Goal: Task Accomplishment & Management: Manage account settings

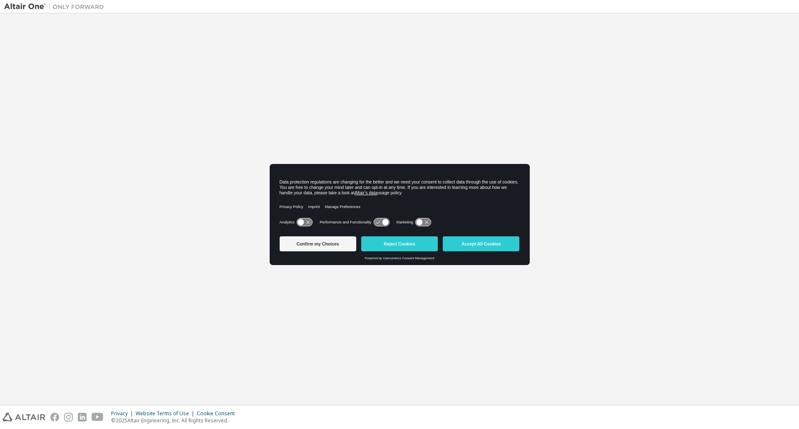
drag, startPoint x: 495, startPoint y: 248, endPoint x: 490, endPoint y: 250, distance: 5.8
click at [495, 248] on button "Accept All Cookies" at bounding box center [481, 243] width 77 height 15
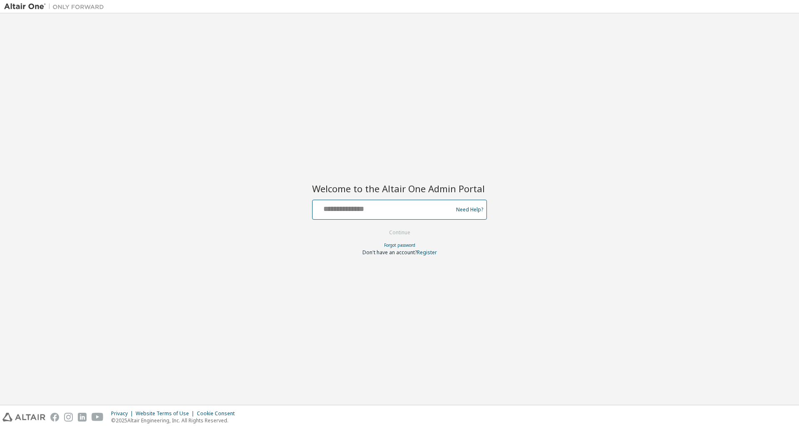
click at [352, 203] on input "text" at bounding box center [384, 208] width 136 height 12
type input "**********"
click at [396, 232] on button "Continue" at bounding box center [399, 232] width 39 height 12
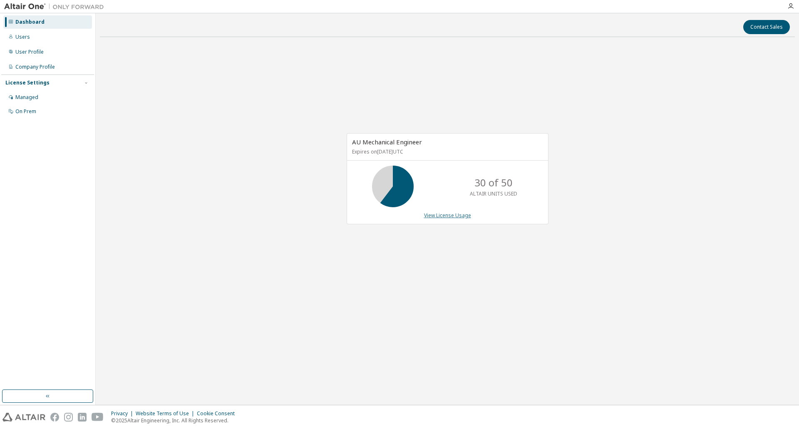
click at [437, 215] on link "View License Usage" at bounding box center [447, 215] width 47 height 7
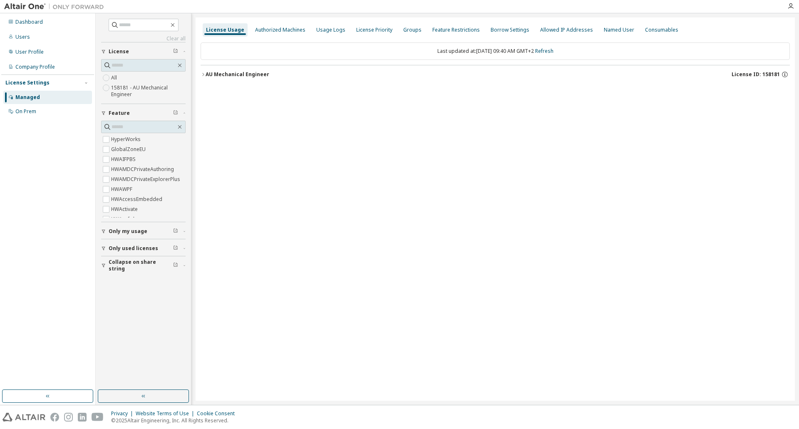
click at [204, 75] on icon "button" at bounding box center [203, 74] width 5 height 5
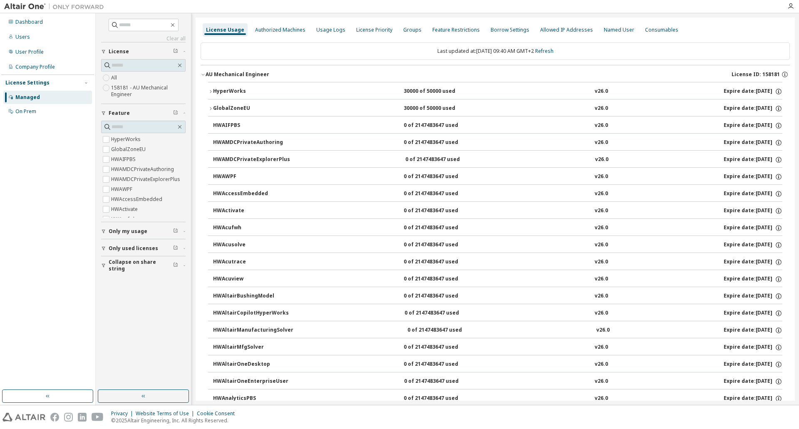
click at [210, 91] on icon "button" at bounding box center [210, 91] width 5 height 5
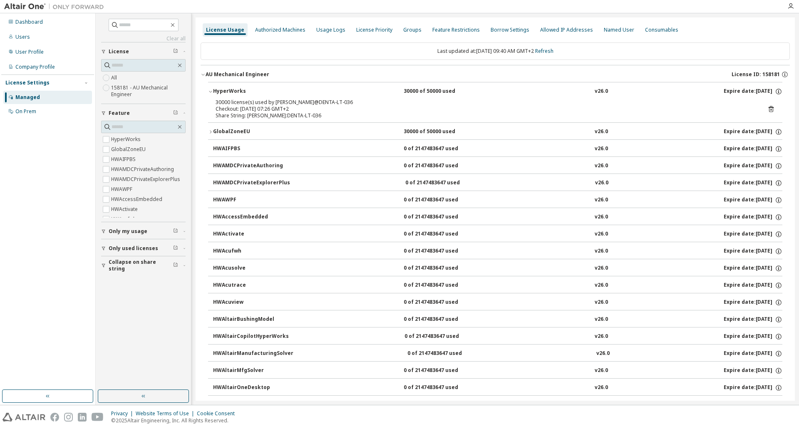
click at [210, 133] on icon "button" at bounding box center [210, 131] width 5 height 5
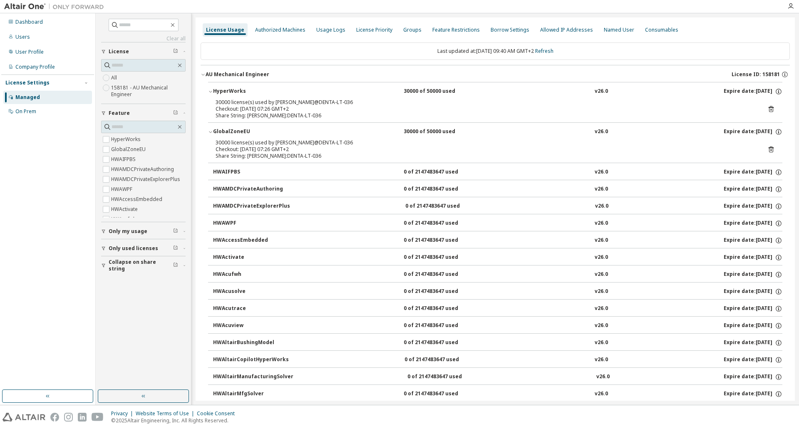
click at [768, 148] on icon at bounding box center [770, 149] width 5 height 6
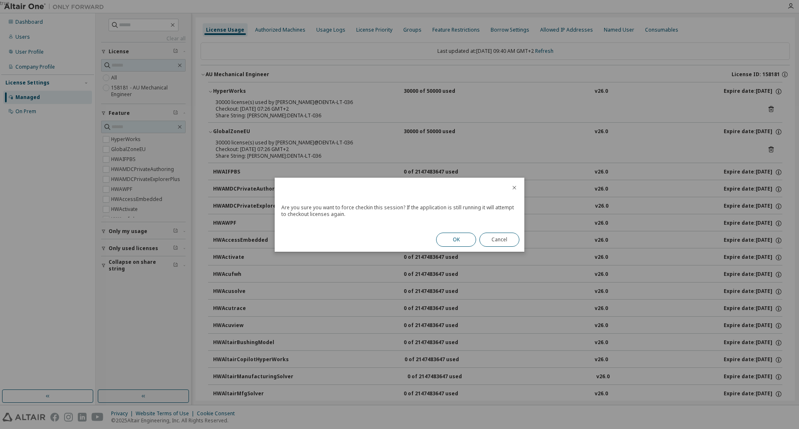
click at [453, 238] on button "OK" at bounding box center [456, 240] width 40 height 14
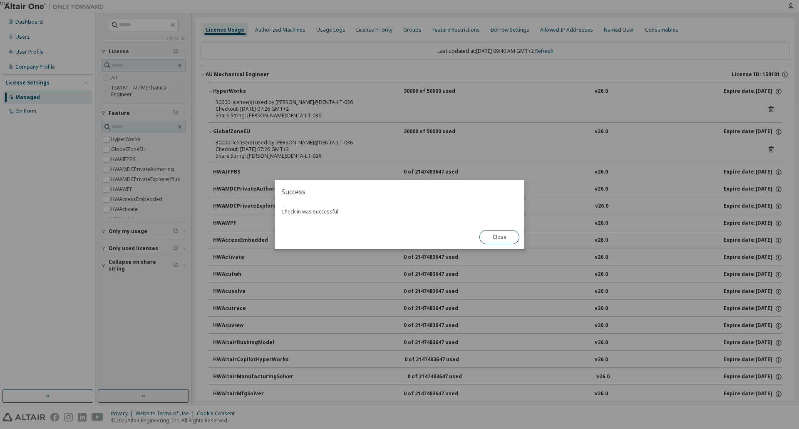
drag, startPoint x: 511, startPoint y: 242, endPoint x: 552, endPoint y: 222, distance: 45.4
click at [511, 241] on button "Close" at bounding box center [499, 237] width 40 height 14
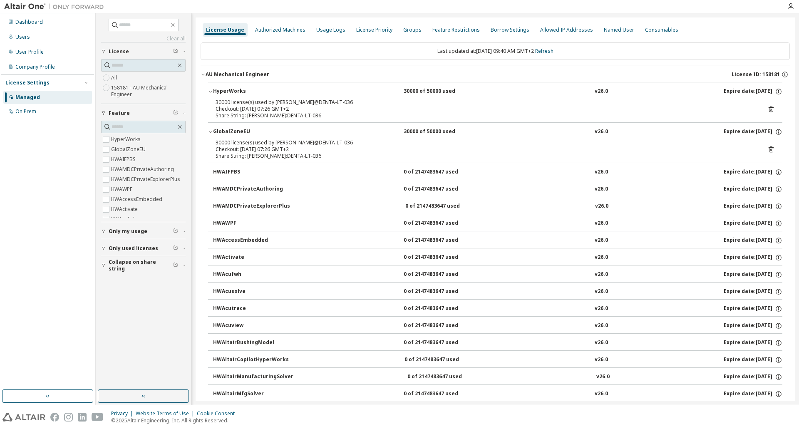
click at [767, 109] on icon at bounding box center [770, 108] width 7 height 7
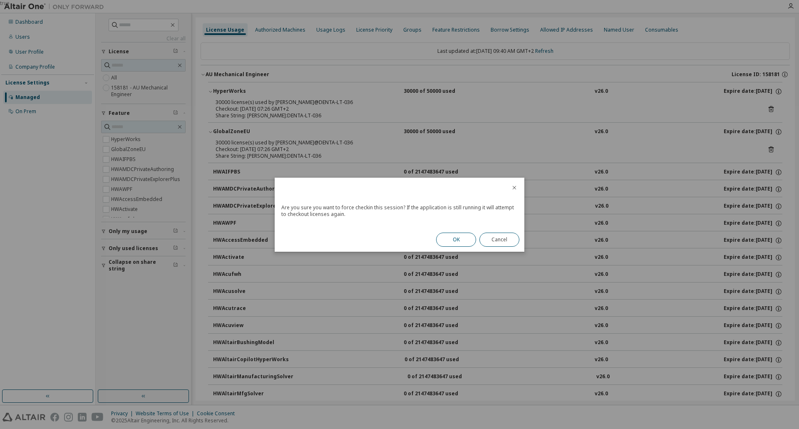
click at [459, 243] on button "OK" at bounding box center [456, 240] width 40 height 14
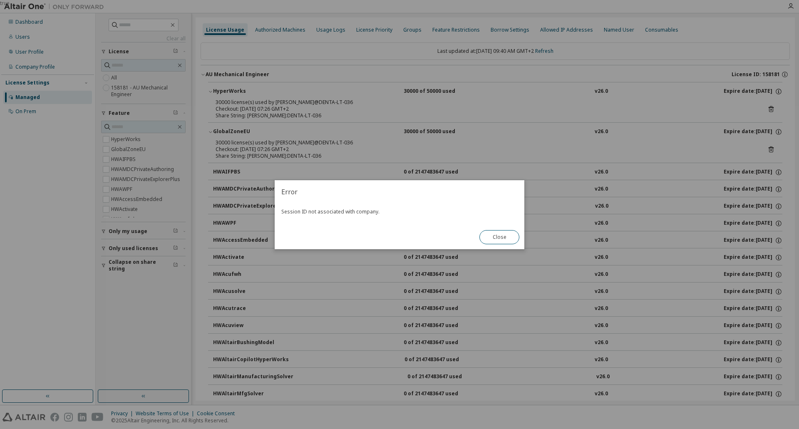
click at [502, 239] on button "Close" at bounding box center [499, 237] width 40 height 14
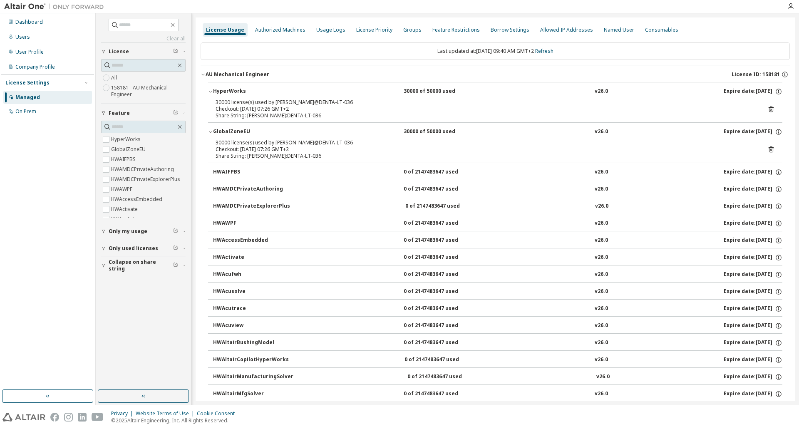
click at [236, 153] on div "Share String: [PERSON_NAME]:DENTA-LT-036" at bounding box center [484, 156] width 539 height 7
click at [769, 109] on icon at bounding box center [770, 109] width 5 height 6
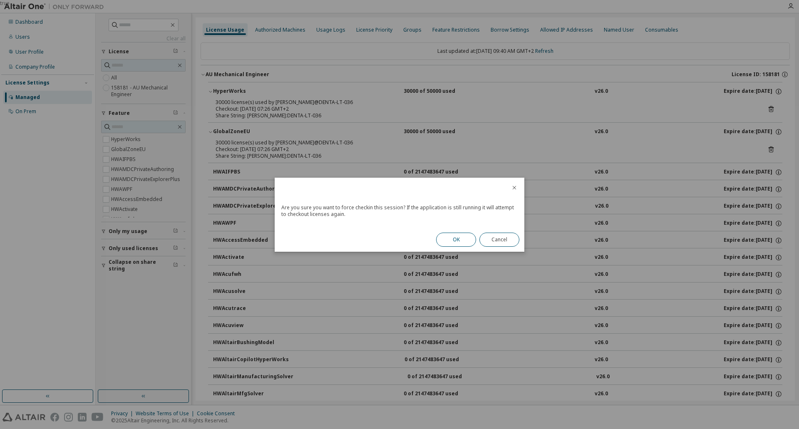
click at [452, 238] on button "OK" at bounding box center [456, 240] width 40 height 14
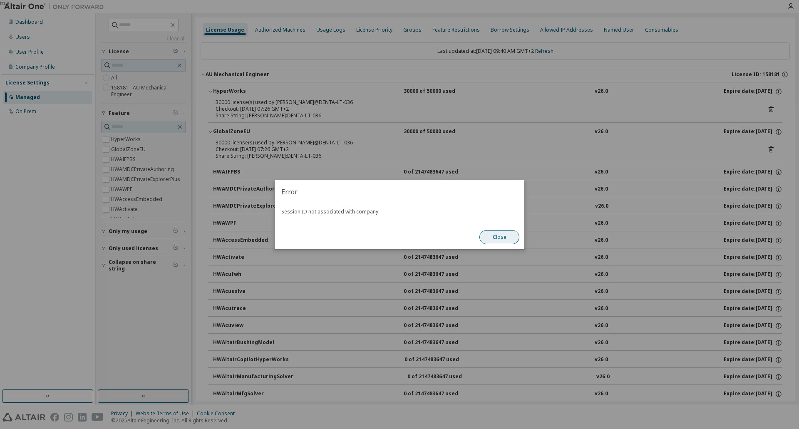
click at [499, 238] on button "Close" at bounding box center [499, 237] width 40 height 14
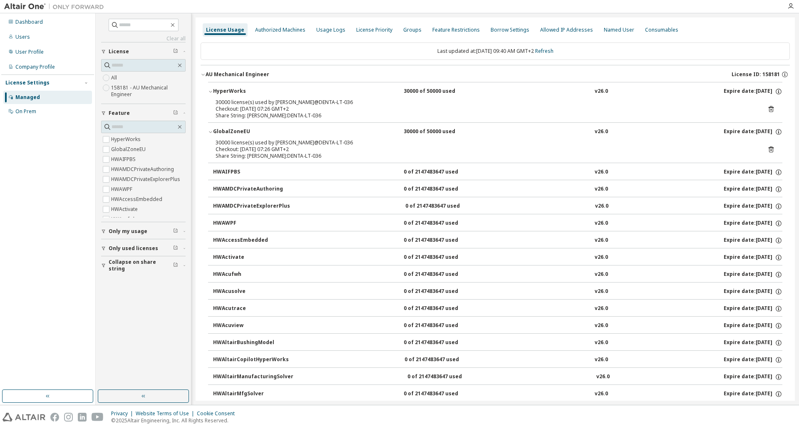
click at [268, 28] on div "Authorized Machines" at bounding box center [280, 30] width 50 height 7
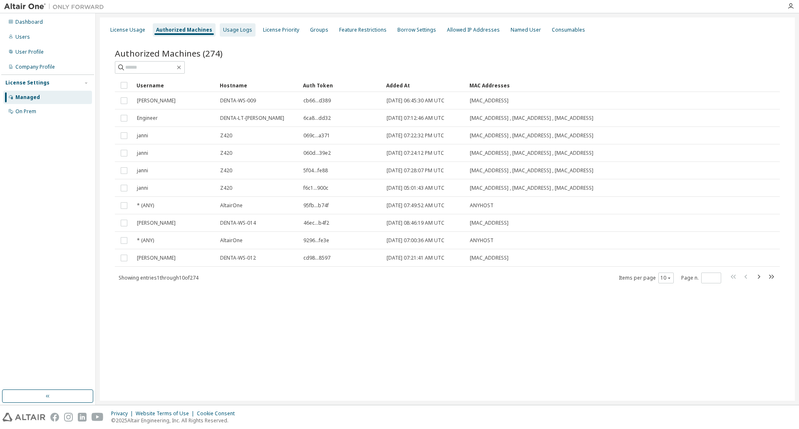
click at [235, 26] on div "Usage Logs" at bounding box center [238, 29] width 36 height 13
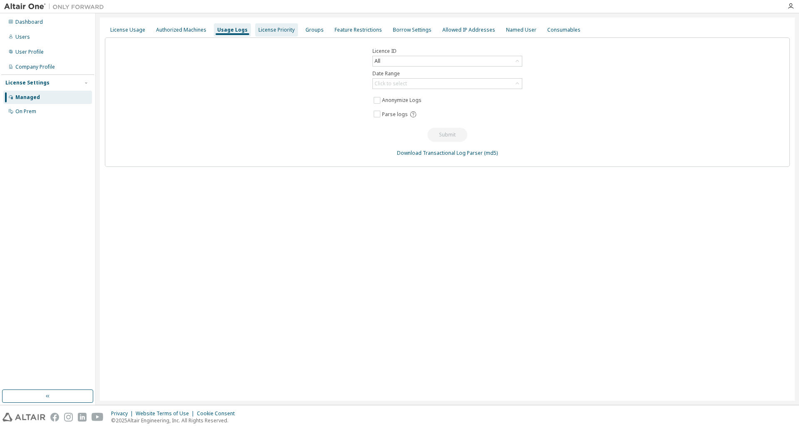
click at [280, 32] on div "License Priority" at bounding box center [276, 30] width 36 height 7
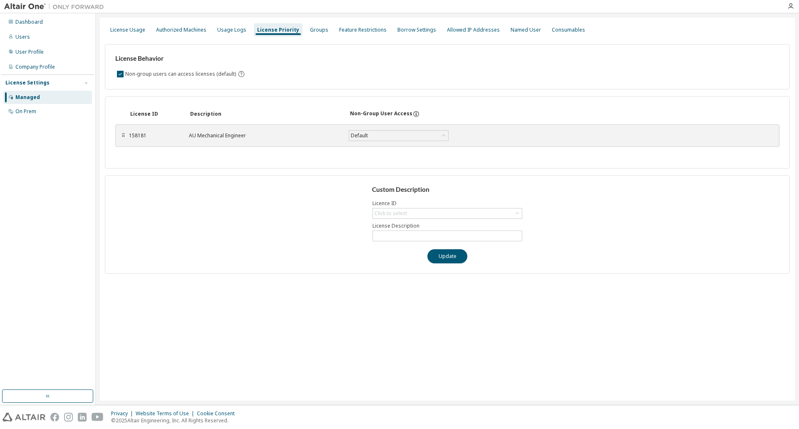
click at [326, 28] on div "License Usage Authorized Machines Usage Logs License Priority Groups Feature Re…" at bounding box center [447, 29] width 685 height 15
drag, startPoint x: 314, startPoint y: 34, endPoint x: 346, endPoint y: 34, distance: 32.0
click at [314, 34] on div "Groups" at bounding box center [319, 29] width 25 height 13
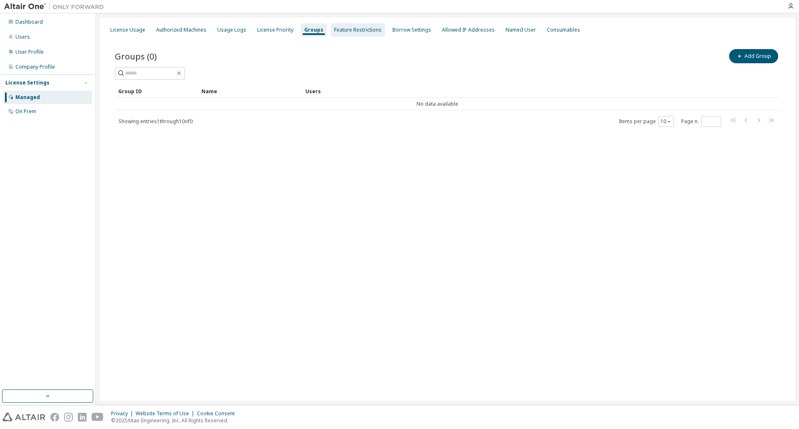
click at [359, 30] on div "Feature Restrictions" at bounding box center [357, 30] width 47 height 7
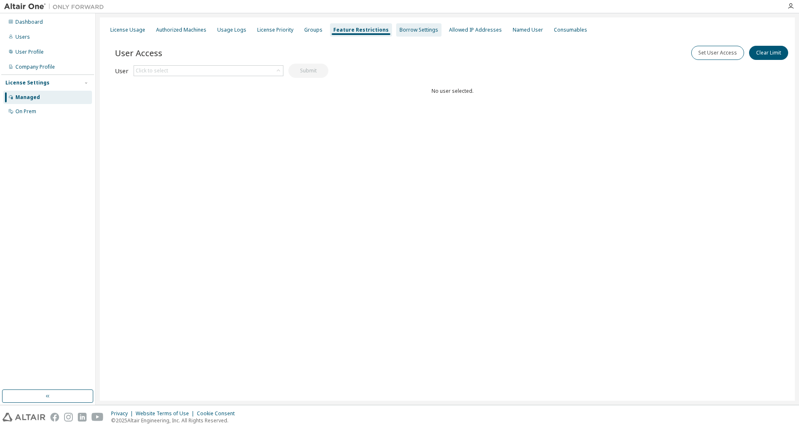
click at [425, 32] on div "Borrow Settings" at bounding box center [418, 30] width 39 height 7
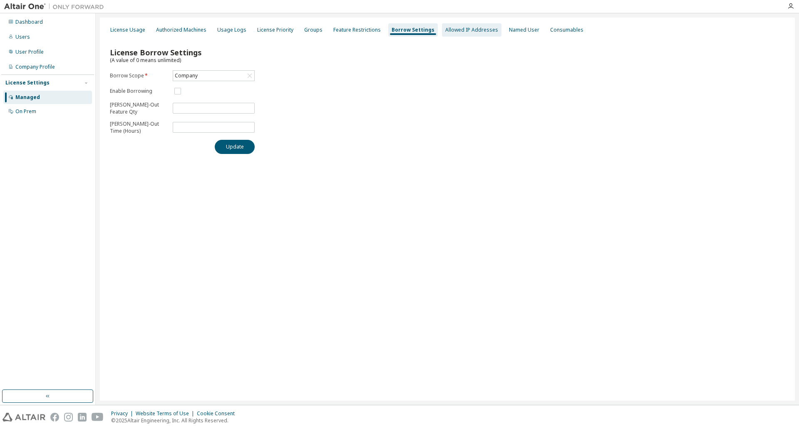
click at [468, 32] on div "Allowed IP Addresses" at bounding box center [471, 30] width 53 height 7
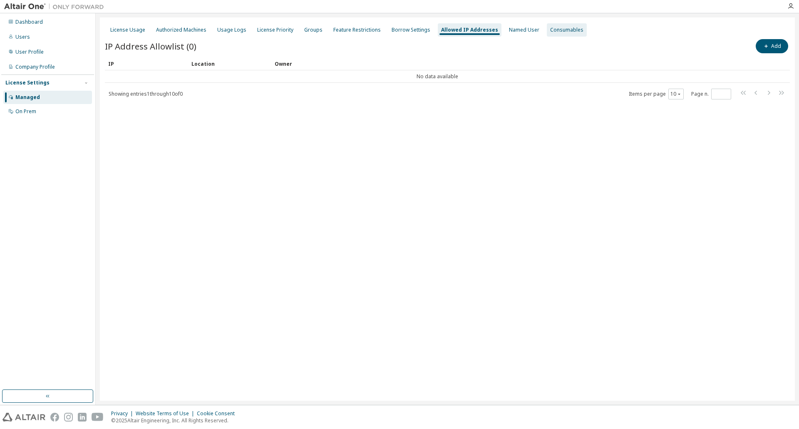
click at [562, 30] on div "Consumables" at bounding box center [566, 30] width 33 height 7
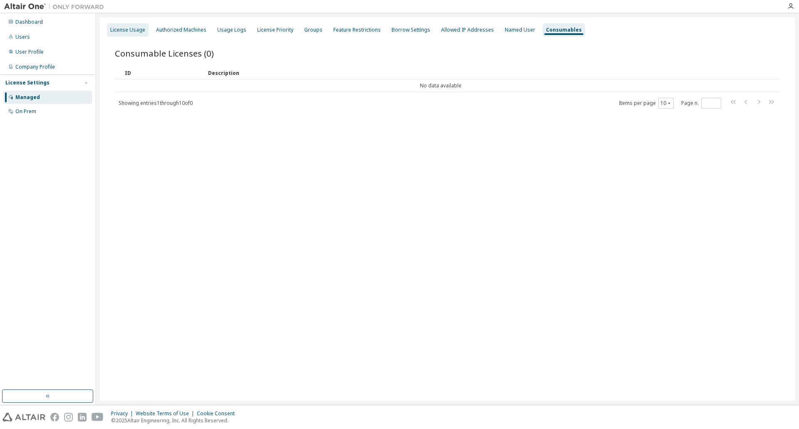
click at [129, 30] on div "License Usage" at bounding box center [127, 30] width 35 height 7
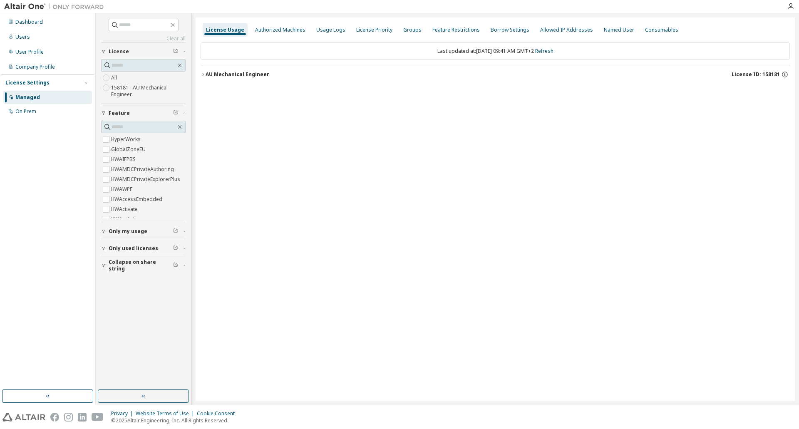
click at [203, 74] on icon "button" at bounding box center [203, 74] width 5 height 5
